Goal: Task Accomplishment & Management: Manage account settings

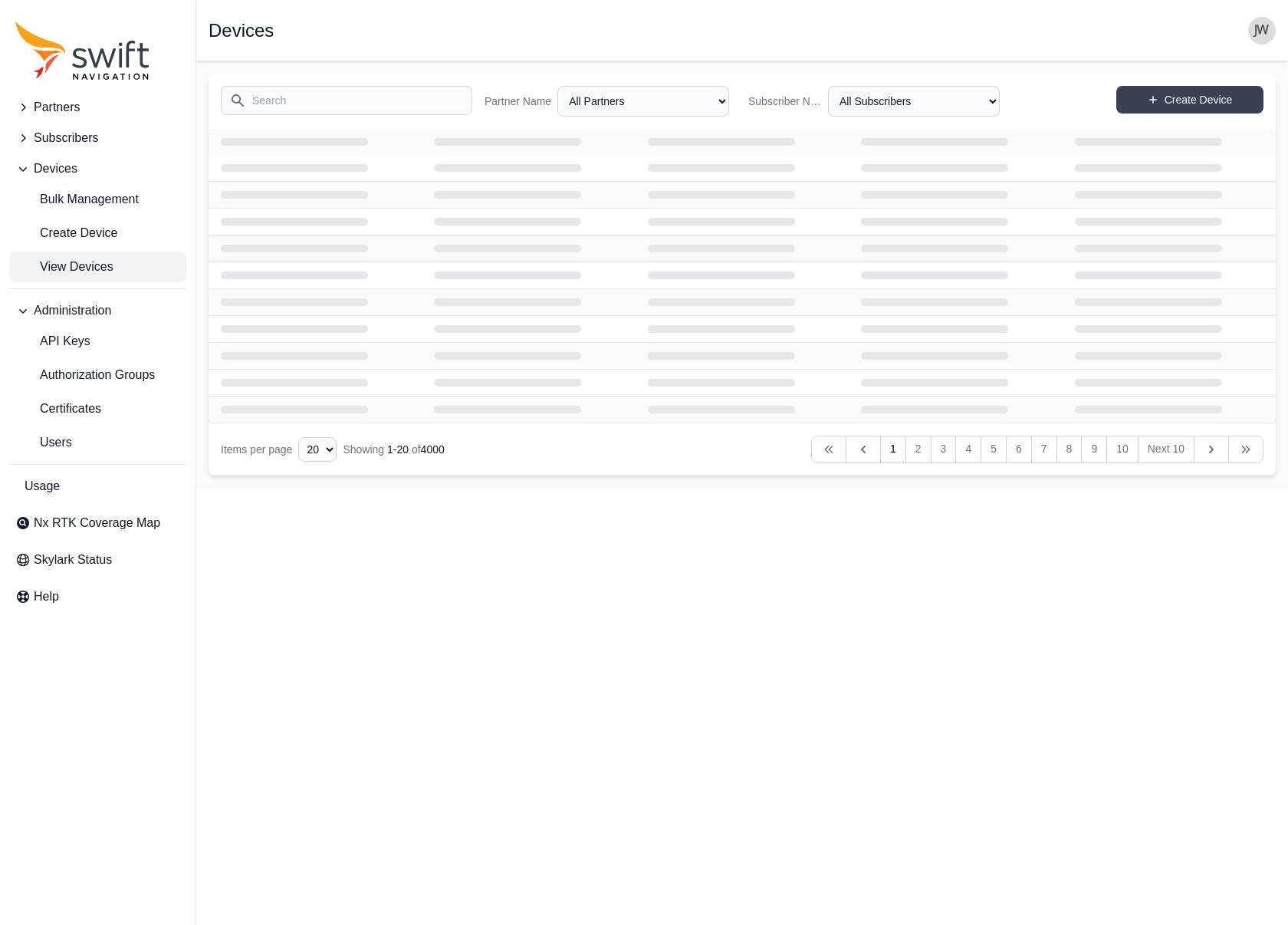
click at [88, 263] on span "View Devices" at bounding box center [65, 267] width 98 height 18
click at [74, 111] on span "Partners" at bounding box center [57, 108] width 46 height 18
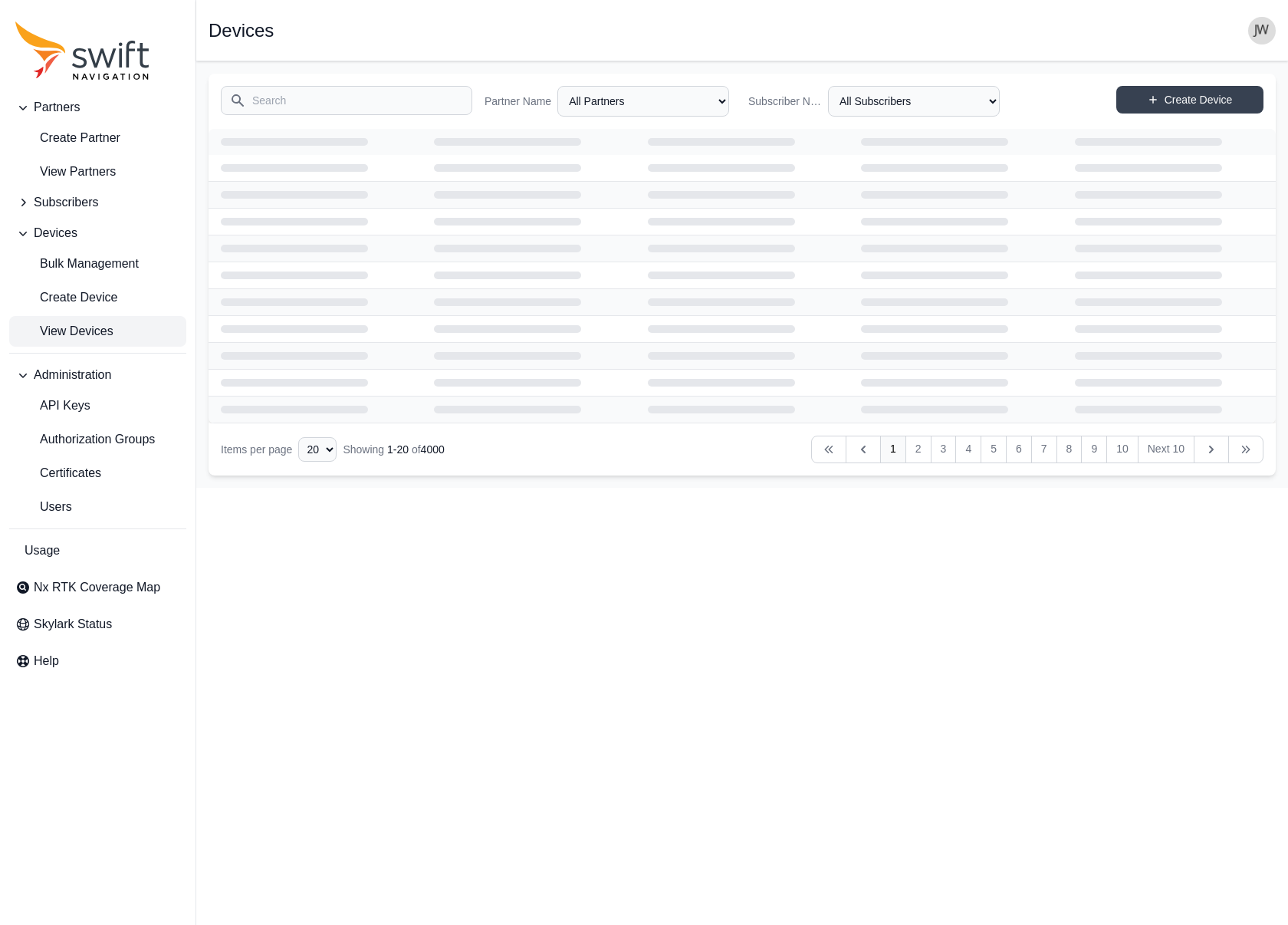
click at [88, 332] on span "View Devices" at bounding box center [65, 331] width 98 height 18
select select "ab3272ce-40d0-4c94-a524-96a758ab755c"
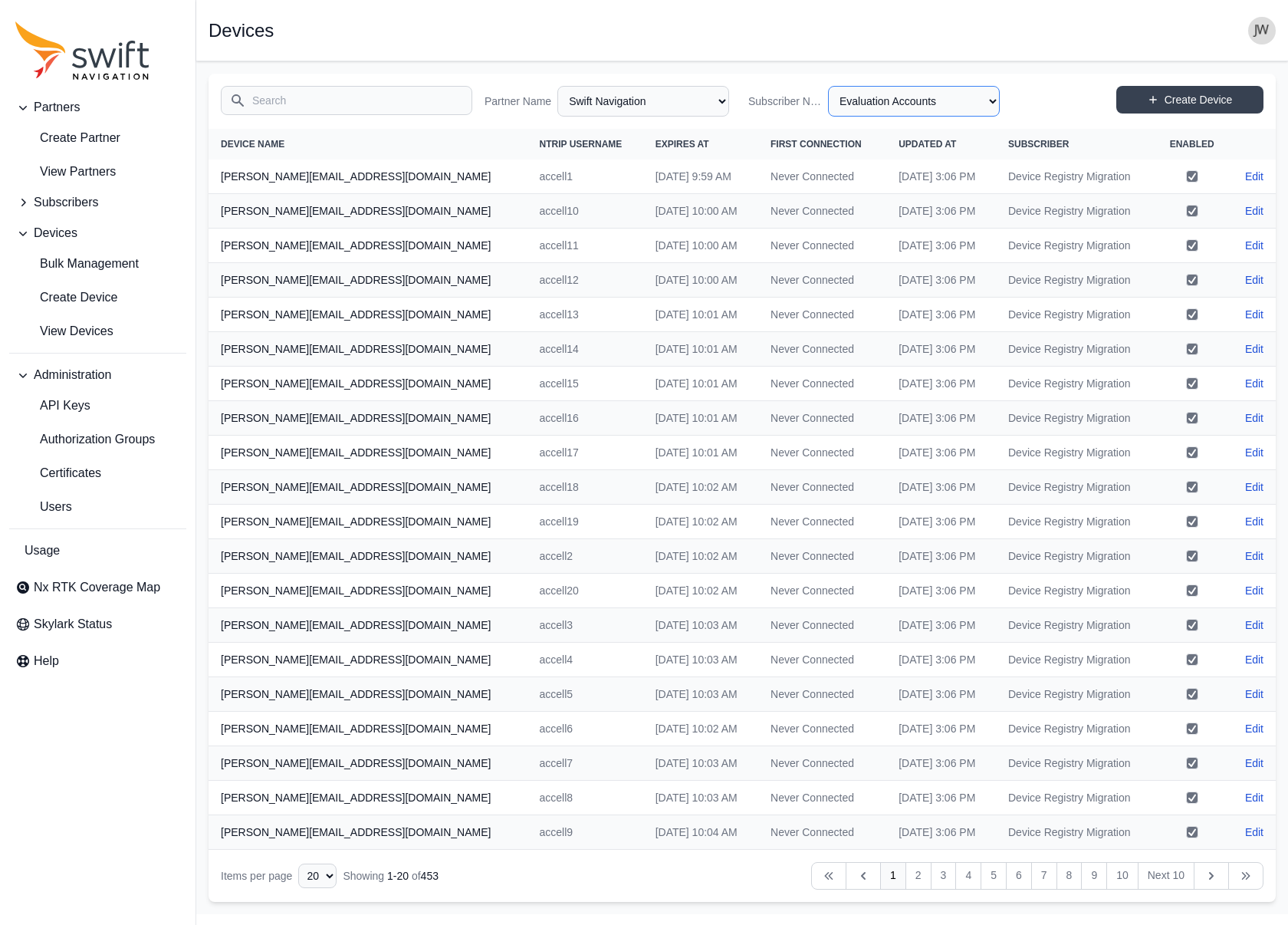
select select "8f022dce-3eb1-4943-ab46-3302f59893f0"
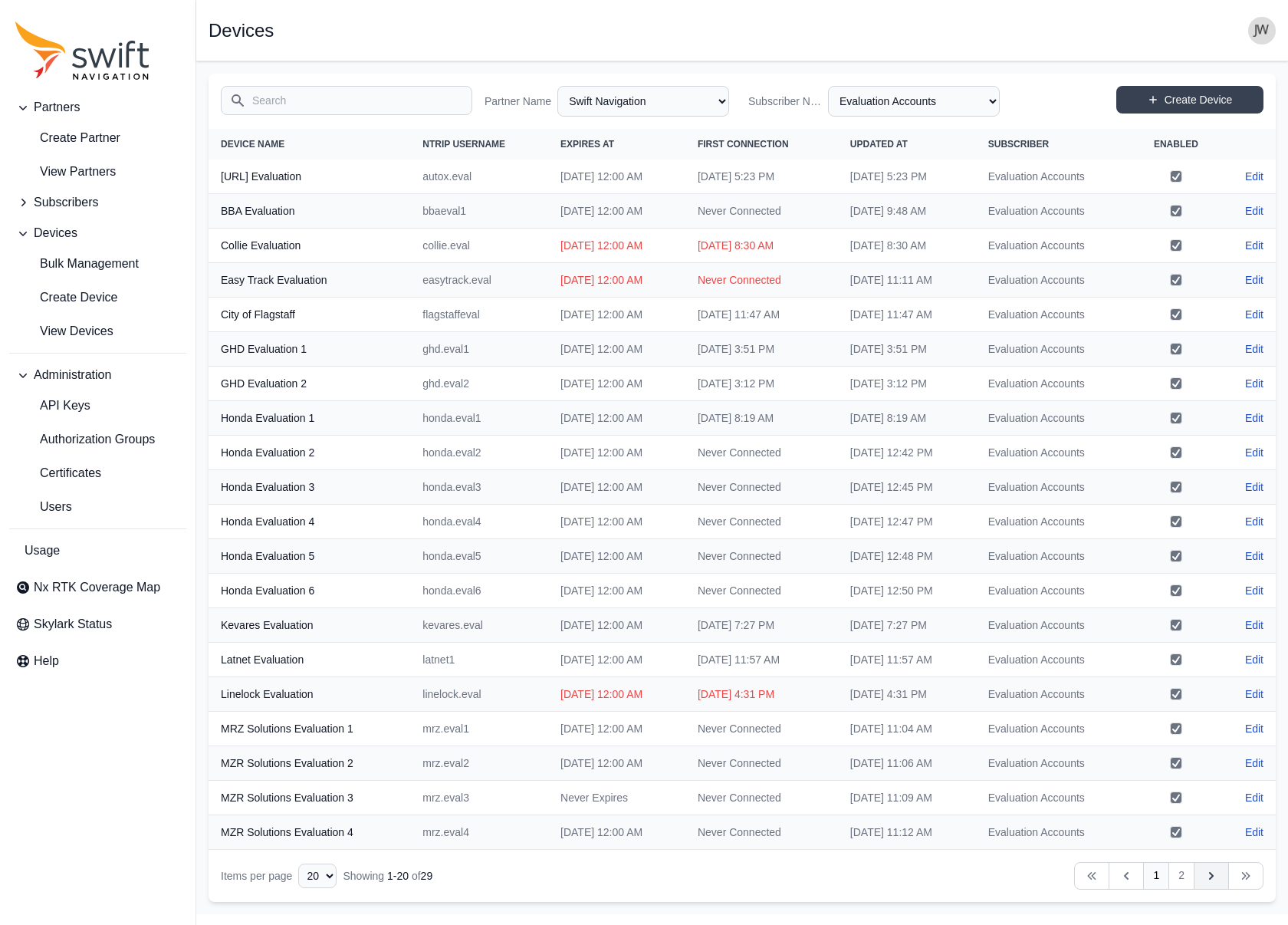
click at [1212, 871] on icon "Table navigation" at bounding box center [1211, 876] width 15 height 15
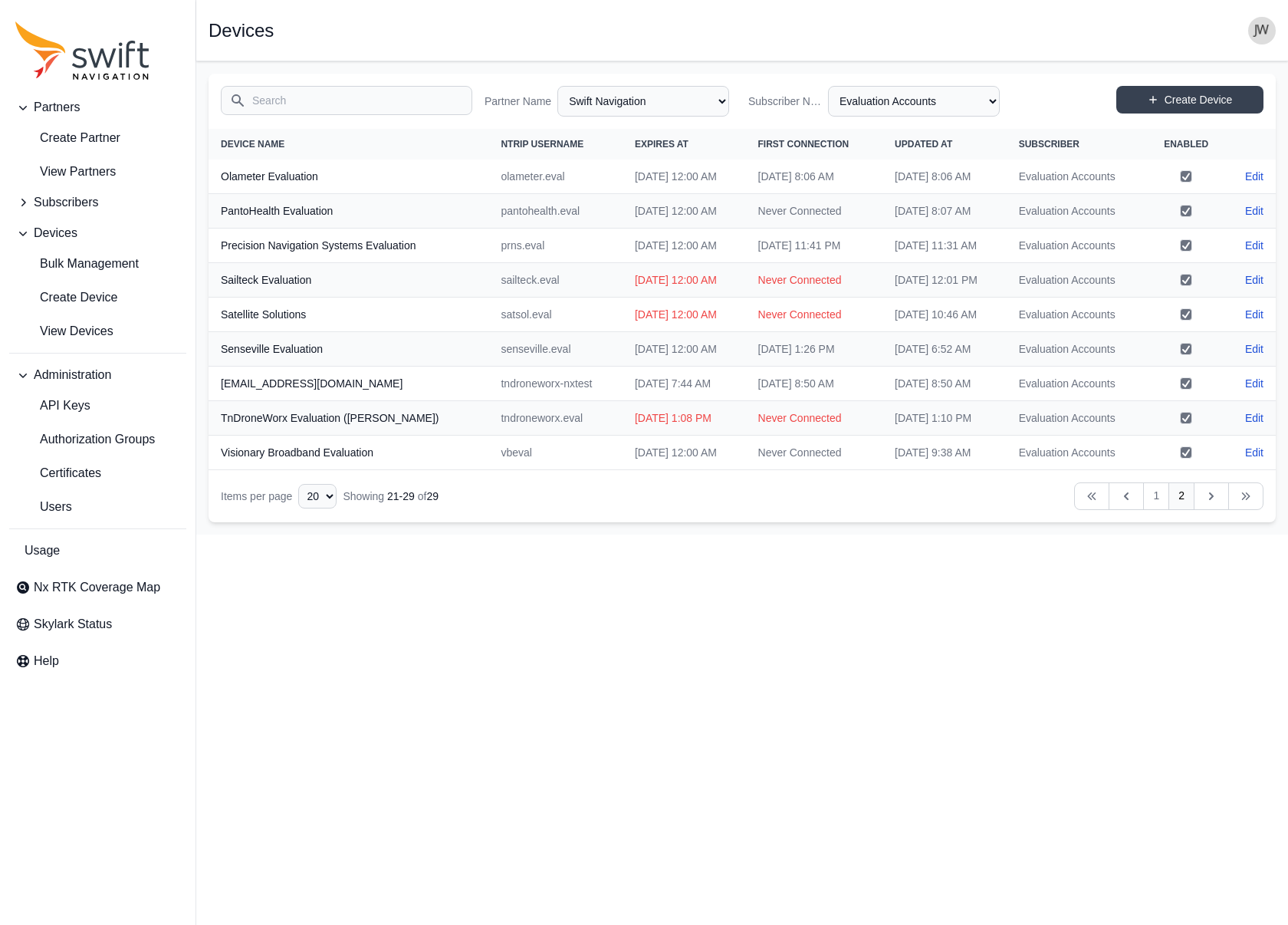
click at [1208, 494] on icon "Table navigation" at bounding box center [1211, 496] width 15 height 15
click at [96, 174] on span "View Partners" at bounding box center [65, 171] width 101 height 18
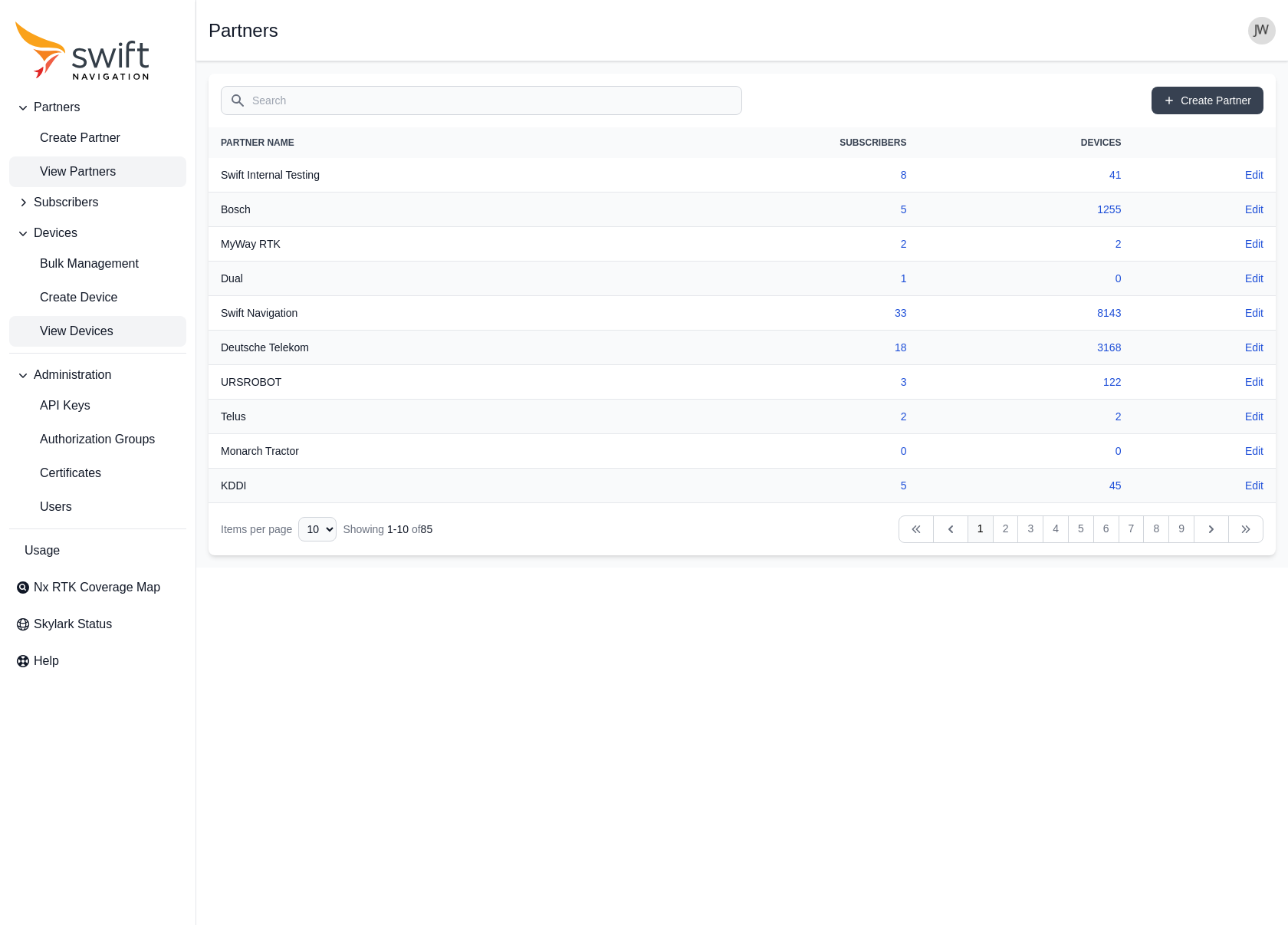
click at [60, 338] on span "View Devices" at bounding box center [65, 331] width 98 height 18
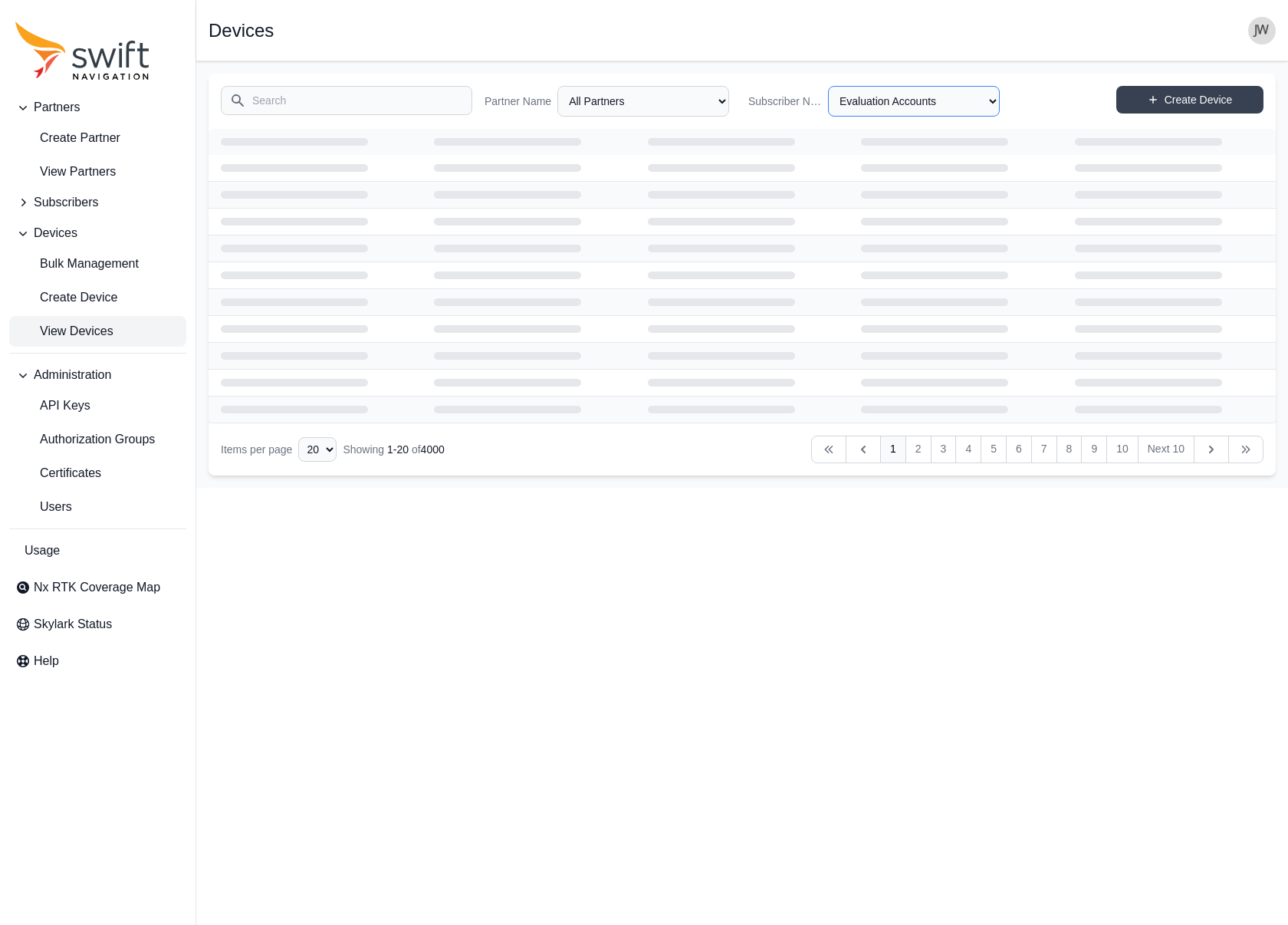
select select "8f022dce-3eb1-4943-ab46-3302f59893f0"
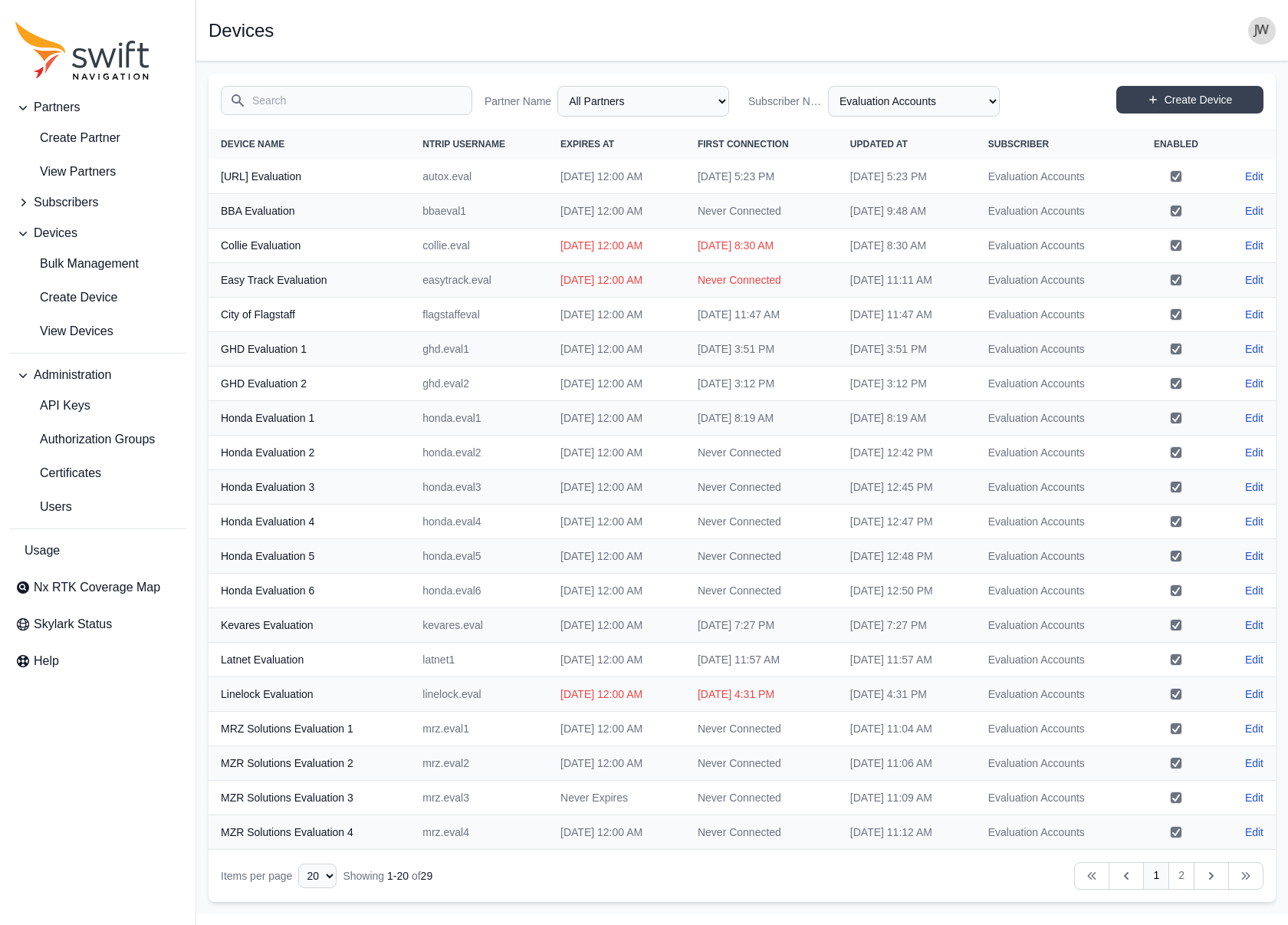
click at [347, 99] on input "Search" at bounding box center [346, 101] width 251 height 29
type input "vb"
